Goal: Complete application form: Complete application form

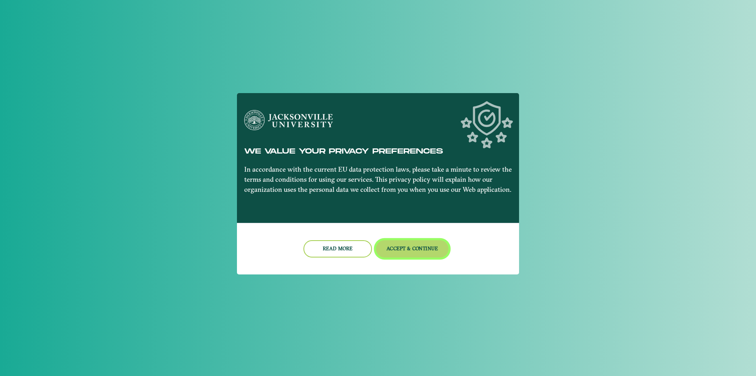
click at [398, 242] on button "Accept & Continue" at bounding box center [412, 248] width 73 height 17
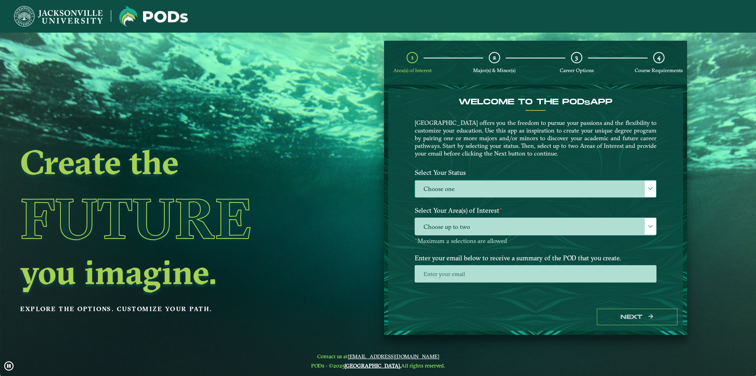
click at [451, 187] on label "Choose one" at bounding box center [535, 189] width 241 height 17
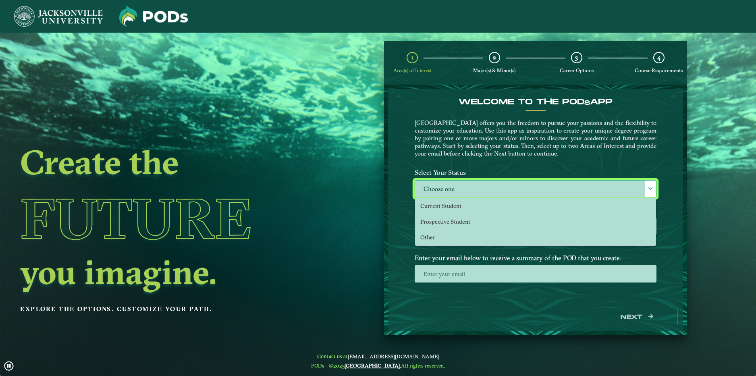
scroll to position [4, 37]
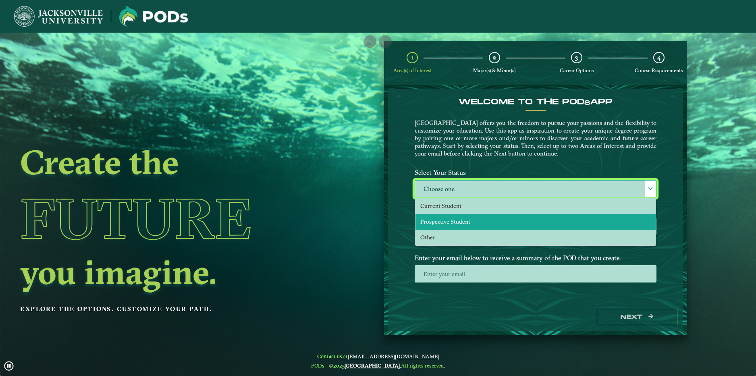
click at [473, 222] on li "Prospective Student" at bounding box center [536, 222] width 240 height 16
select select "[object Object]"
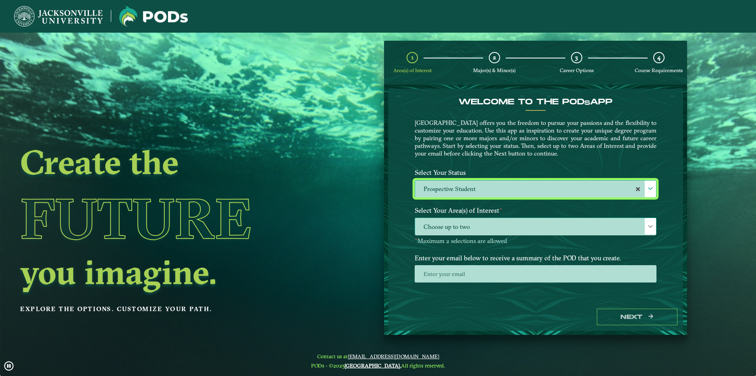
click at [470, 222] on span "Choose up to two" at bounding box center [535, 226] width 241 height 17
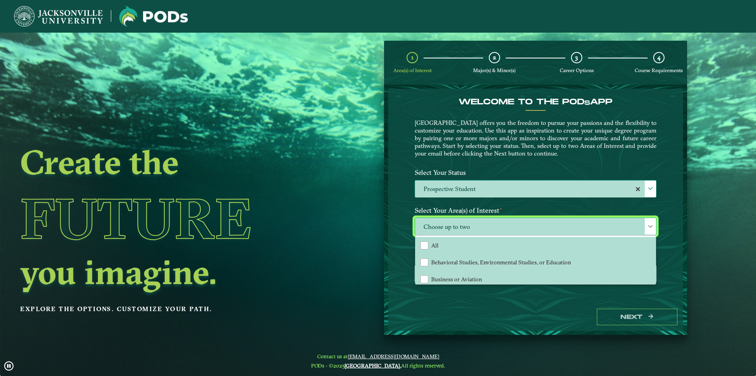
scroll to position [40, 0]
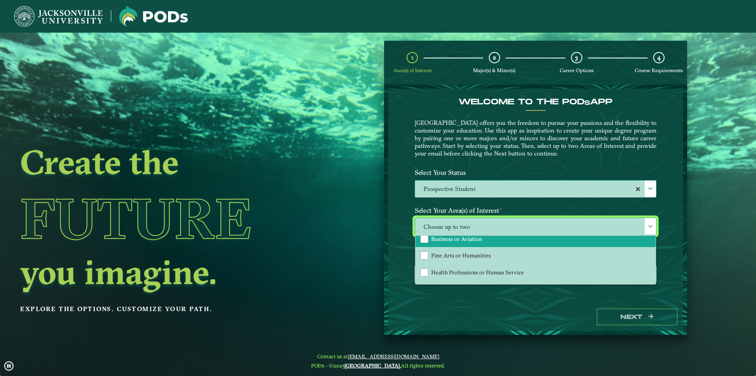
click at [484, 241] on li "Business or Aviation" at bounding box center [536, 238] width 240 height 17
click at [414, 233] on div "Business or Aviation All Behavioral Studies, Environmental Studies, or Educatio…" at bounding box center [536, 231] width 254 height 27
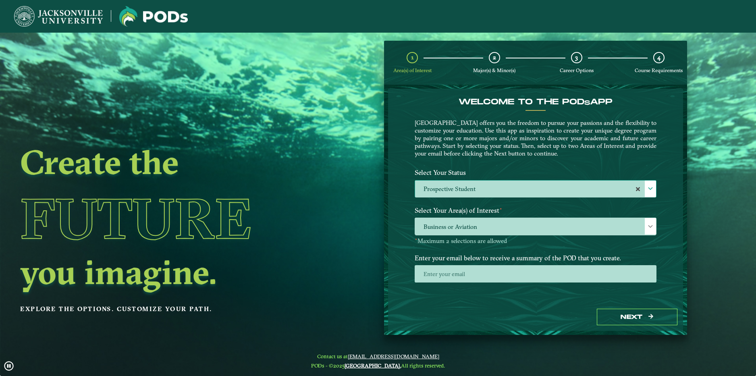
click at [488, 264] on label "Enter your email below to receive a summary of the POD that you create." at bounding box center [536, 257] width 254 height 15
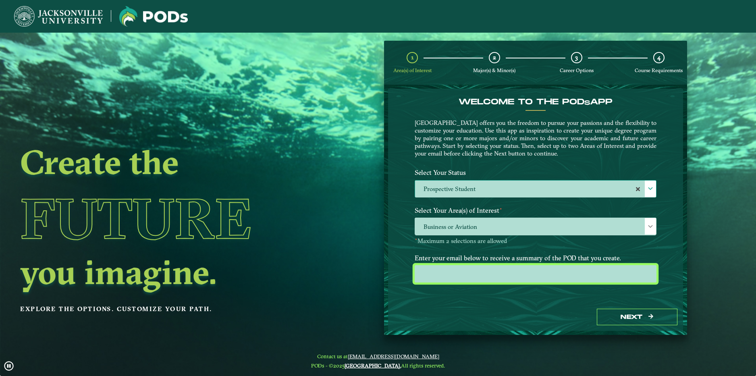
click at [493, 271] on input "email" at bounding box center [536, 273] width 242 height 17
type input "[EMAIL_ADDRESS][DOMAIN_NAME]"
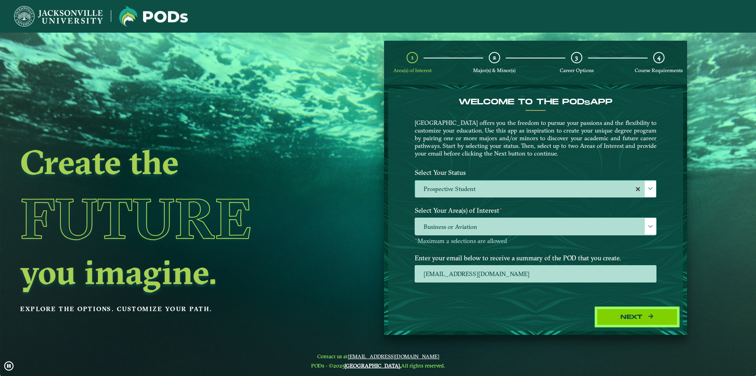
click at [612, 318] on button "Next" at bounding box center [637, 317] width 81 height 17
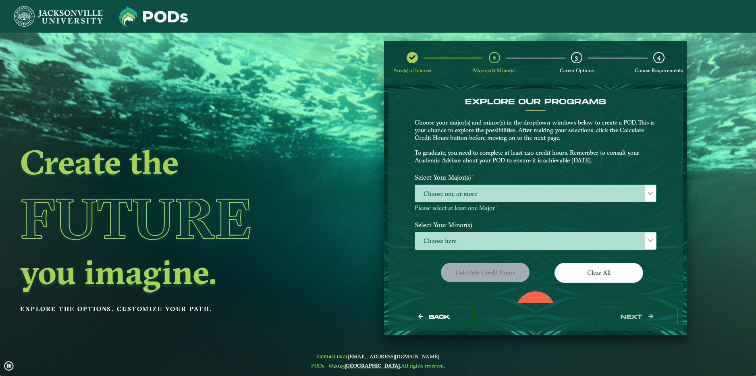
click at [464, 191] on span "Choose one or more" at bounding box center [535, 193] width 241 height 17
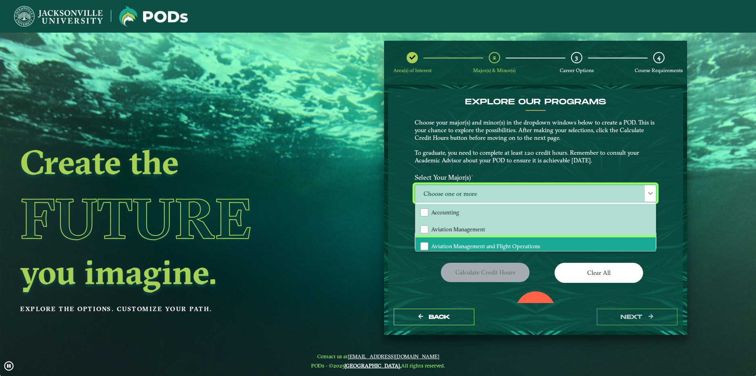
click at [512, 246] on span "Aviation Management and Flight Operations" at bounding box center [485, 246] width 109 height 7
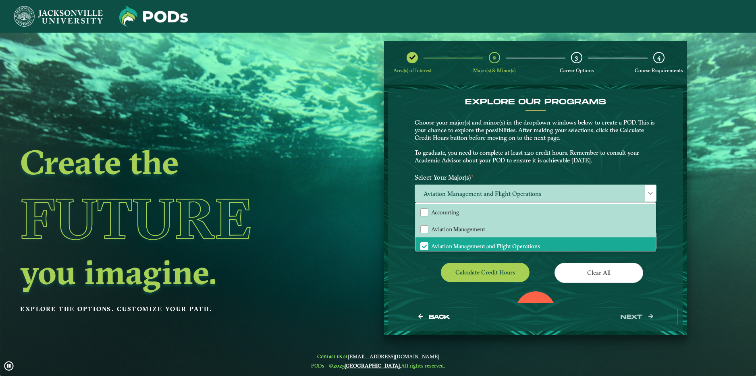
click at [448, 142] on p "Choose your major(s) and minor(s) in the dropdown windows below to create a POD…" at bounding box center [536, 142] width 242 height 46
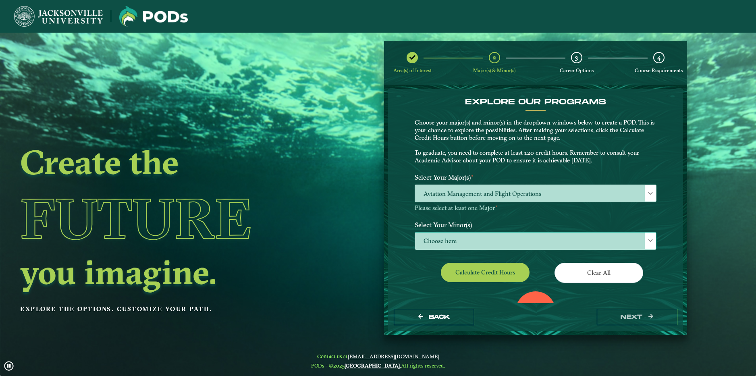
click at [478, 237] on span "Choose here" at bounding box center [535, 241] width 241 height 17
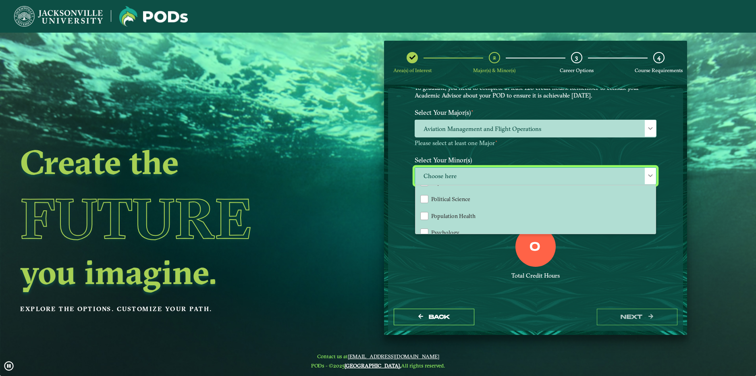
scroll to position [726, 0]
click at [443, 273] on div "Total Credit Hours" at bounding box center [536, 276] width 242 height 8
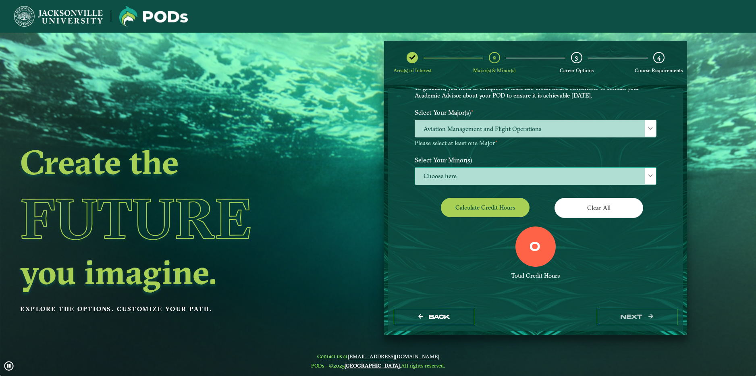
click at [467, 181] on span "Choose here" at bounding box center [535, 176] width 241 height 17
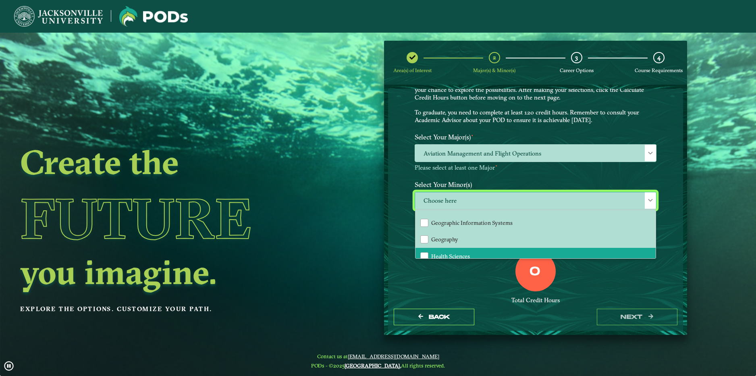
scroll to position [403, 0]
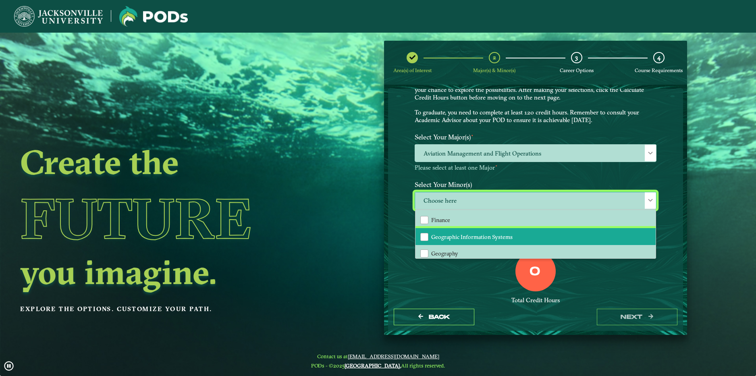
click at [505, 233] on span "Geographic Information Systems" at bounding box center [471, 236] width 81 height 7
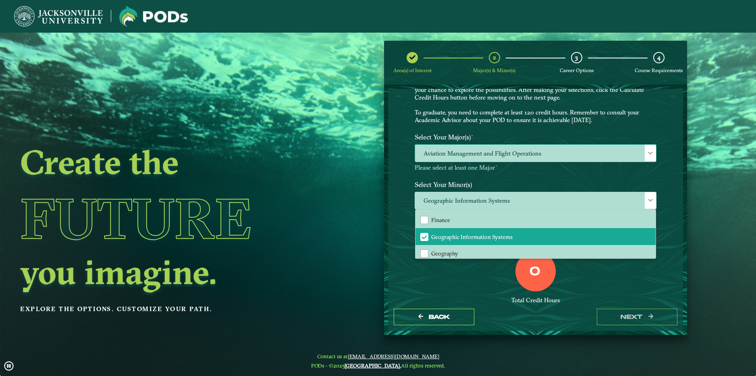
click at [524, 157] on span "Aviation Management and Flight Operations" at bounding box center [535, 153] width 241 height 17
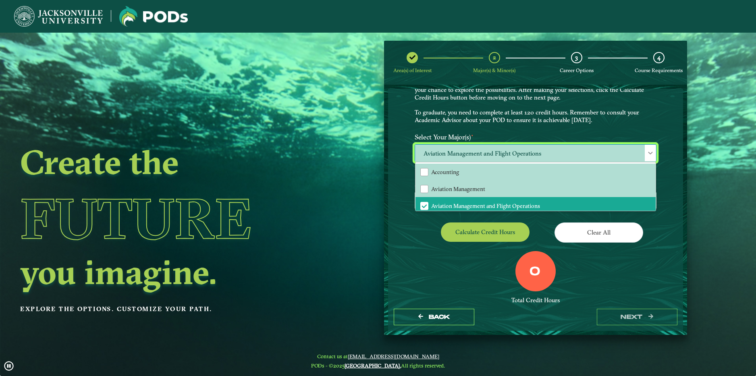
click at [452, 248] on div "EXPLORE OUR PROGRAMS Choose your major(s) and minor(s) in the dropdown windows …" at bounding box center [536, 188] width 242 height 262
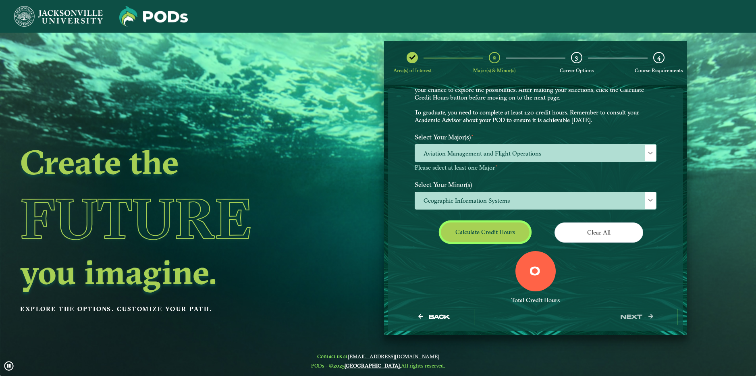
click at [479, 241] on button "Calculate credit hours" at bounding box center [485, 232] width 89 height 19
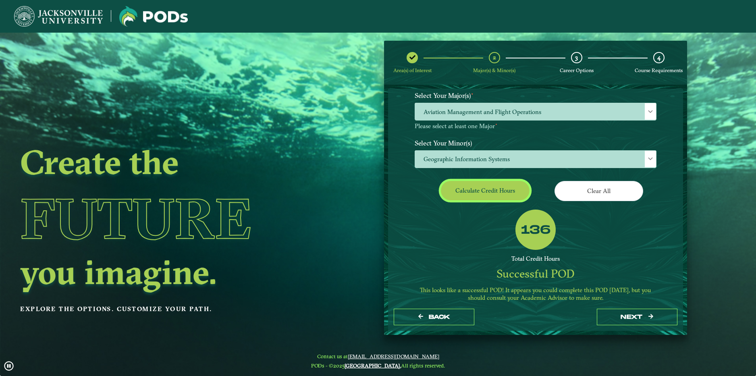
scroll to position [94, 0]
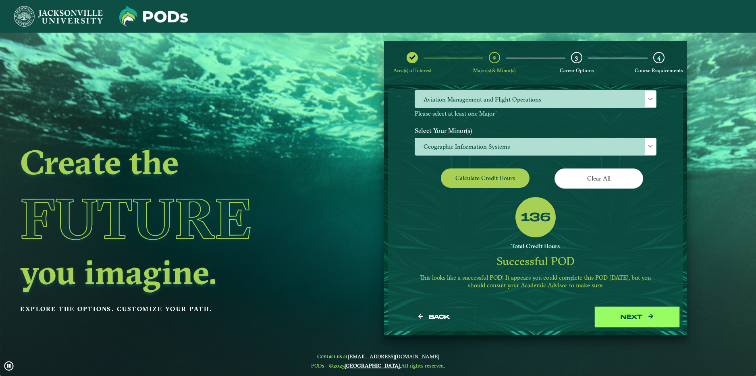
click at [634, 312] on button "next" at bounding box center [637, 317] width 81 height 17
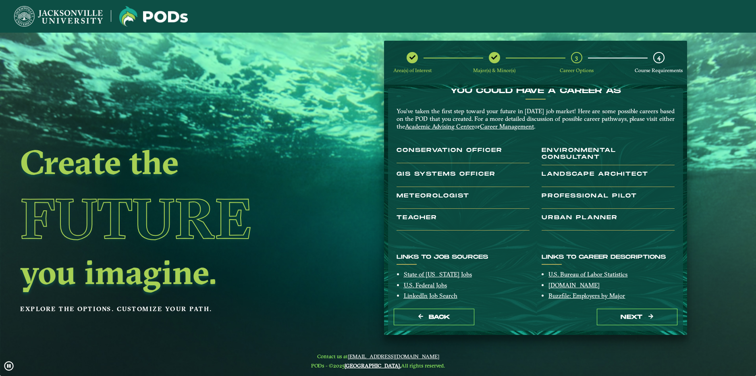
scroll to position [0, 0]
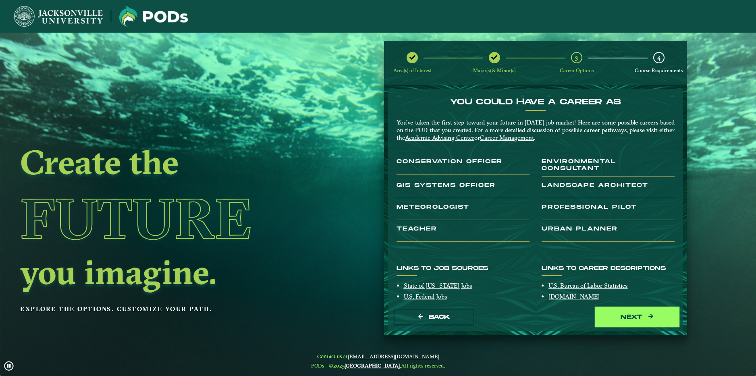
click at [644, 315] on button "next" at bounding box center [637, 317] width 81 height 17
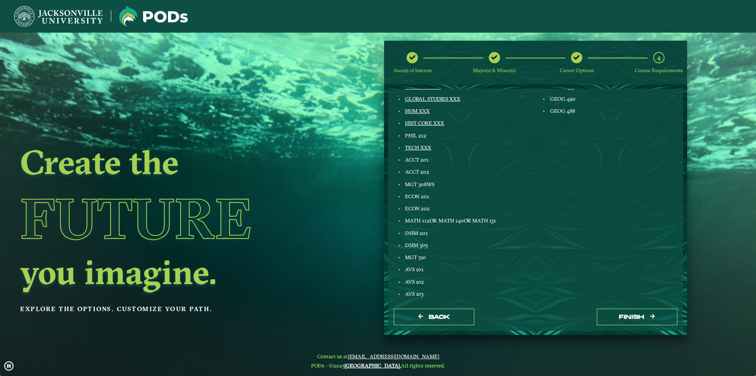
scroll to position [433, 0]
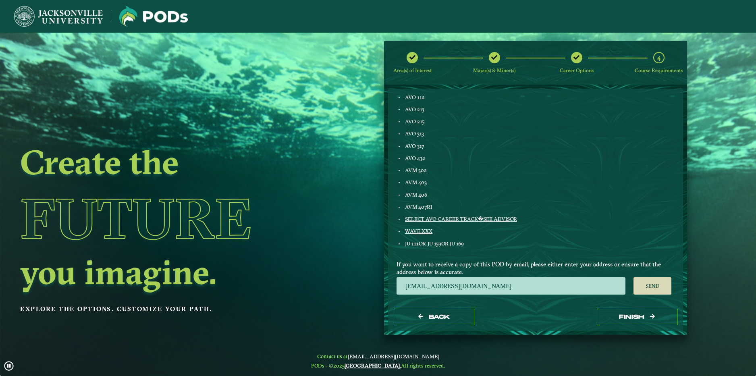
click at [414, 55] on icon at bounding box center [413, 57] width 6 height 6
click at [455, 323] on button "Back" at bounding box center [434, 317] width 81 height 17
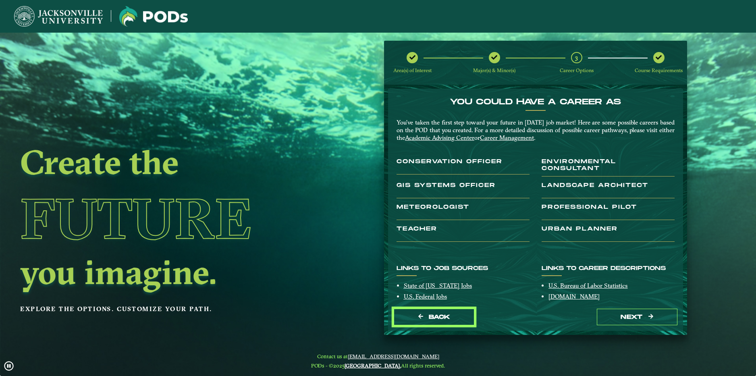
click at [455, 323] on button "Back" at bounding box center [434, 317] width 81 height 17
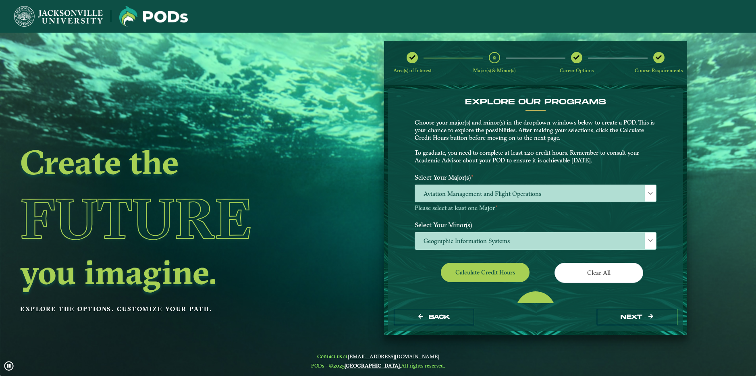
click at [455, 323] on button "Back" at bounding box center [434, 317] width 81 height 17
select select "[object Object]"
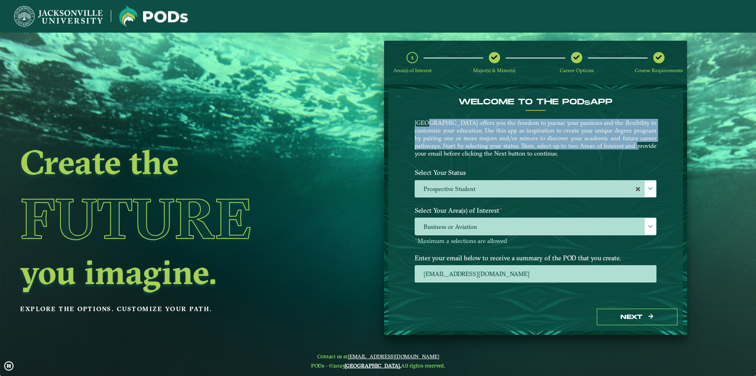
drag, startPoint x: 430, startPoint y: 122, endPoint x: 618, endPoint y: 149, distance: 190.6
click at [618, 149] on p "[GEOGRAPHIC_DATA] offers you the freedom to pursue your passions and the flexib…" at bounding box center [536, 138] width 242 height 38
click at [619, 150] on p "[GEOGRAPHIC_DATA] offers you the freedom to pursue your passions and the flexib…" at bounding box center [536, 138] width 242 height 38
